Goal: Task Accomplishment & Management: Manage account settings

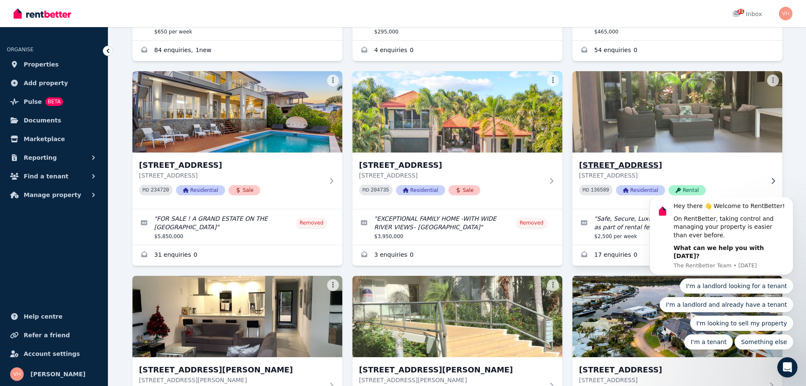
scroll to position [755, 0]
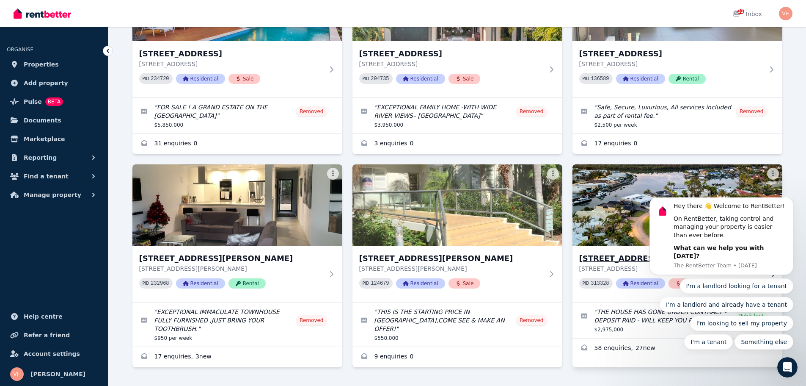
click at [619, 252] on h3 "[STREET_ADDRESS]" at bounding box center [671, 258] width 185 height 12
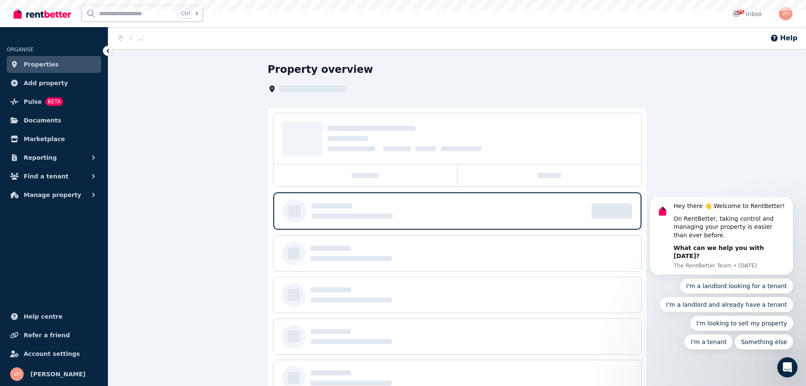
click at [619, 245] on div "Property overview" at bounding box center [457, 239] width 698 height 353
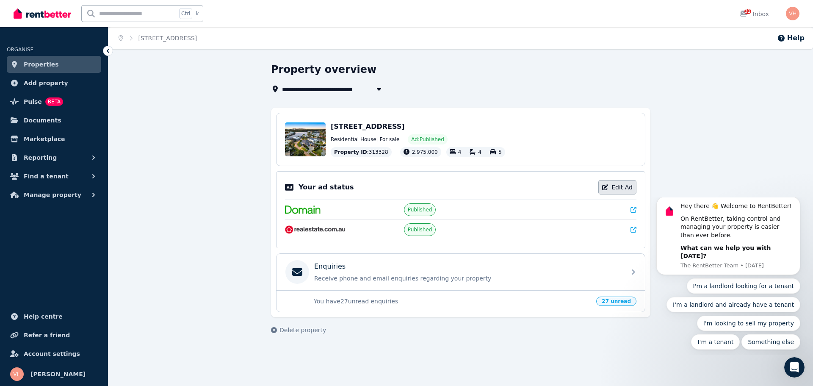
click at [625, 186] on link "Edit Ad" at bounding box center [617, 187] width 38 height 14
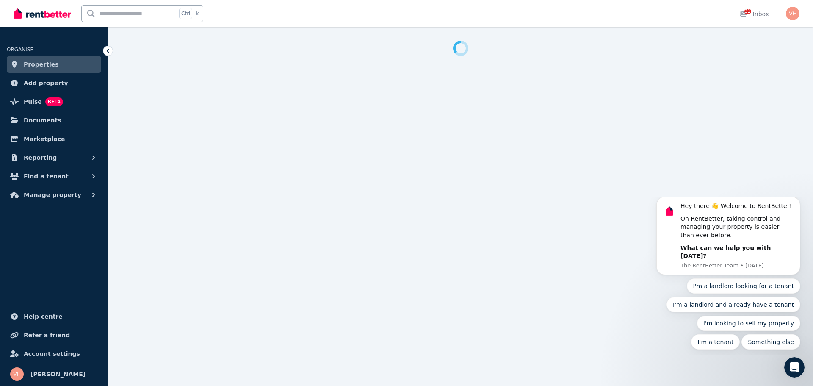
select select "**********"
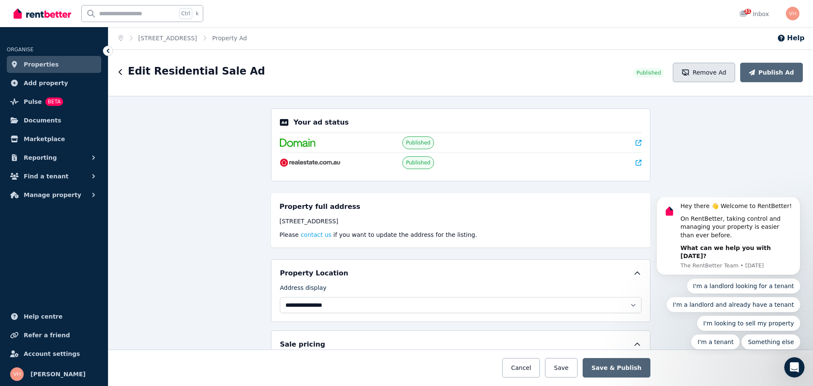
click at [708, 74] on button "Remove Ad" at bounding box center [703, 72] width 62 height 19
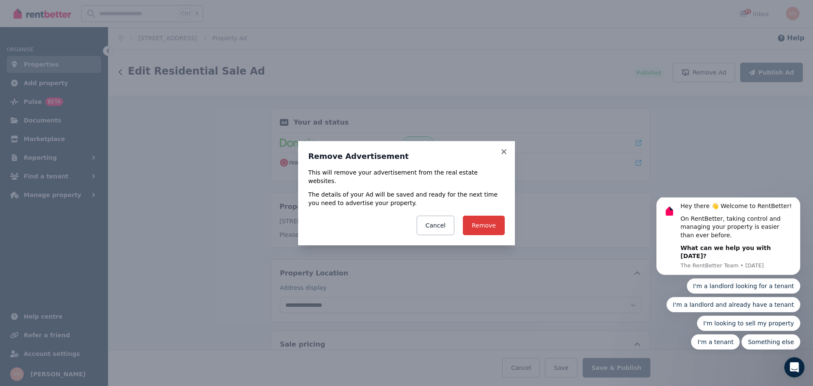
click at [493, 220] on button "Remove" at bounding box center [484, 224] width 42 height 19
